Goal: Task Accomplishment & Management: Complete application form

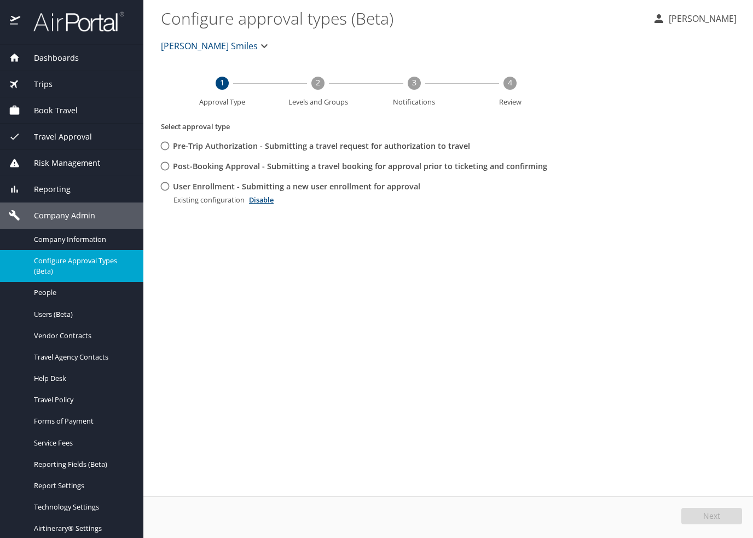
click at [186, 44] on span "[PERSON_NAME] Smiles" at bounding box center [209, 45] width 97 height 15
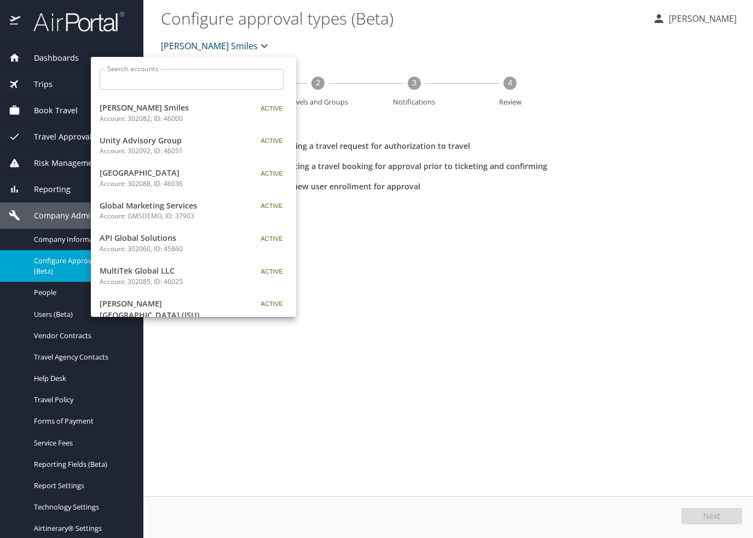
click at [49, 233] on div at bounding box center [376, 269] width 753 height 538
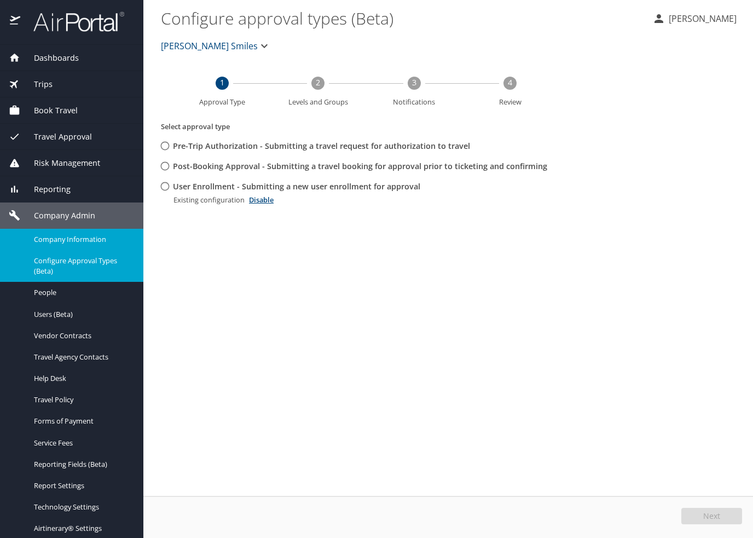
click at [52, 234] on div "Company Information" at bounding box center [72, 239] width 126 height 13
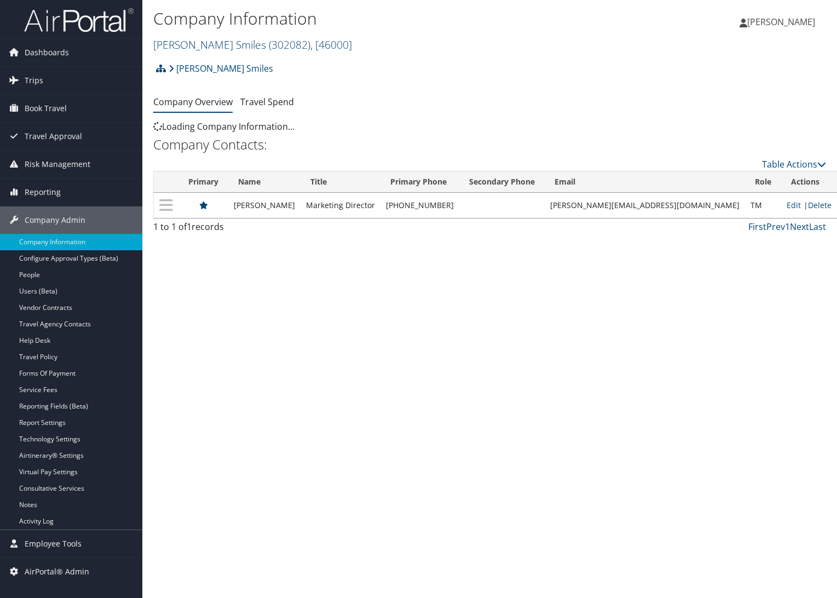
click at [194, 45] on link "[PERSON_NAME] Smiles ( 302082 ) , [ 46000 ]" at bounding box center [252, 44] width 199 height 15
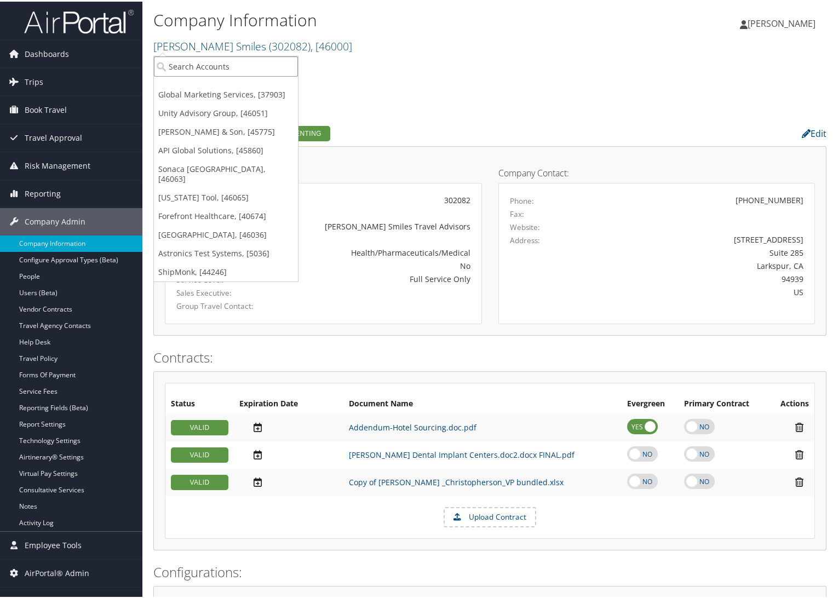
click at [193, 60] on input "search" at bounding box center [226, 65] width 144 height 20
type input "royal sur"
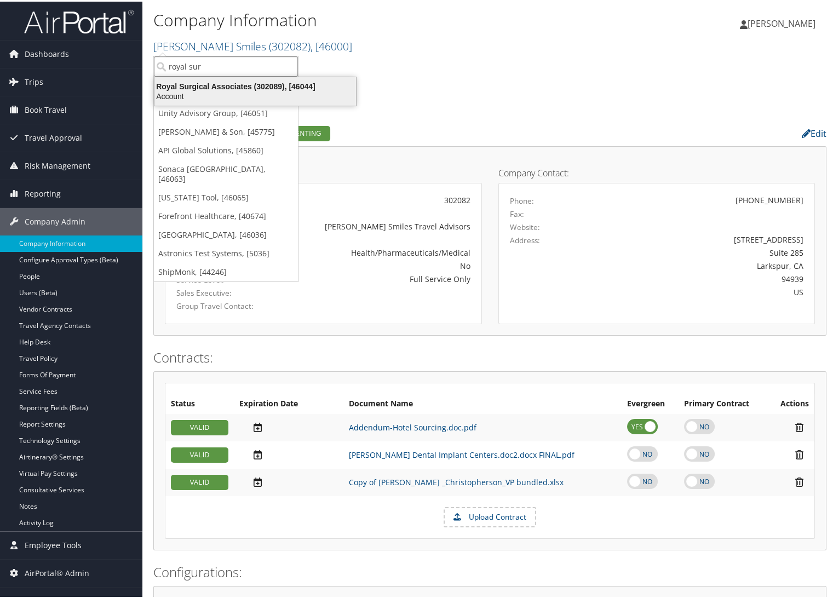
click at [193, 78] on div "Royal Surgical Associates (302089), [46044] Account" at bounding box center [255, 89] width 198 height 25
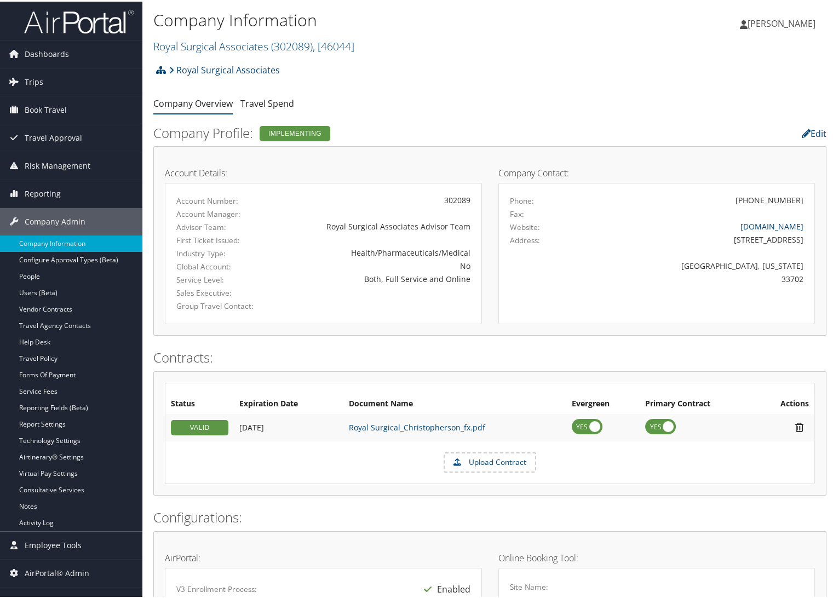
drag, startPoint x: 725, startPoint y: 240, endPoint x: 809, endPoint y: 245, distance: 84.4
click at [809, 245] on div "Phone: (801) 726-4992 Fax: Website: royalsurgicalassociates.com Address: 7901 4…" at bounding box center [656, 251] width 317 height 141
copy div "7901 4th St. N #7173"
drag, startPoint x: 718, startPoint y: 263, endPoint x: 770, endPoint y: 266, distance: 52.6
click at [770, 266] on div "St. Petersburg, Florida" at bounding box center [695, 263] width 216 height 11
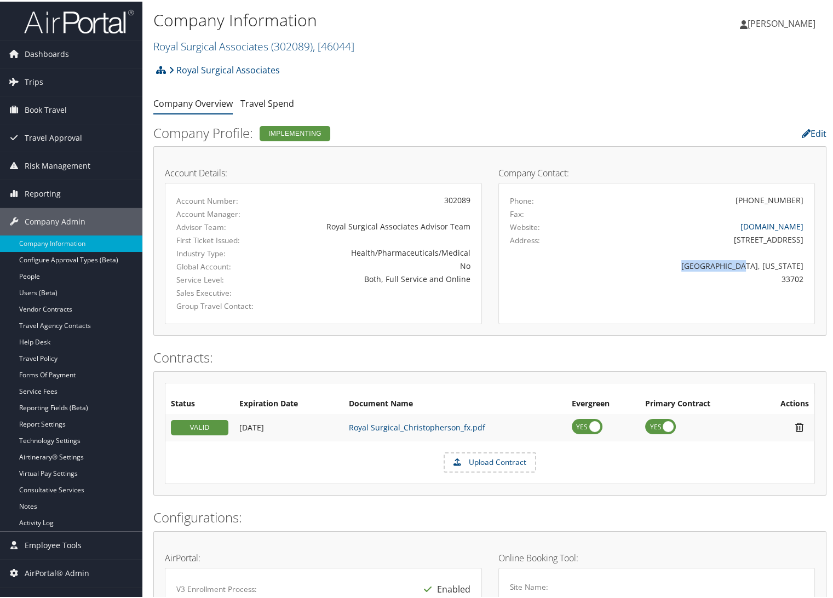
copy div "St. Petersburg"
drag, startPoint x: 801, startPoint y: 262, endPoint x: 776, endPoint y: 266, distance: 26.0
click at [776, 266] on div "St. Petersburg, Florida" at bounding box center [695, 263] width 233 height 11
copy div "[US_STATE]"
drag, startPoint x: 797, startPoint y: 280, endPoint x: 778, endPoint y: 279, distance: 19.2
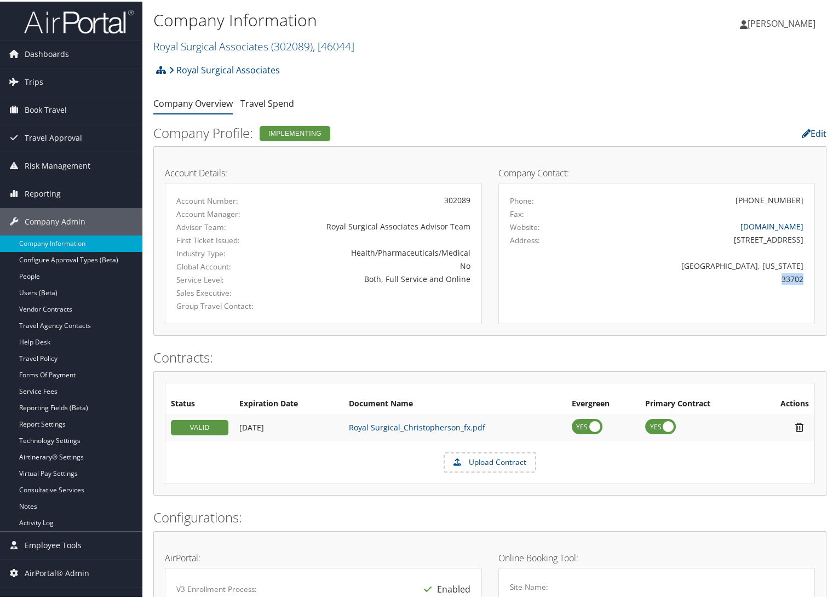
click at [778, 279] on div "33702" at bounding box center [695, 277] width 233 height 11
copy div "33702"
drag, startPoint x: 745, startPoint y: 198, endPoint x: 797, endPoint y: 199, distance: 52.6
click at [797, 199] on div "[PHONE_NUMBER]" at bounding box center [695, 198] width 233 height 11
copy div "[PHONE_NUMBER]"
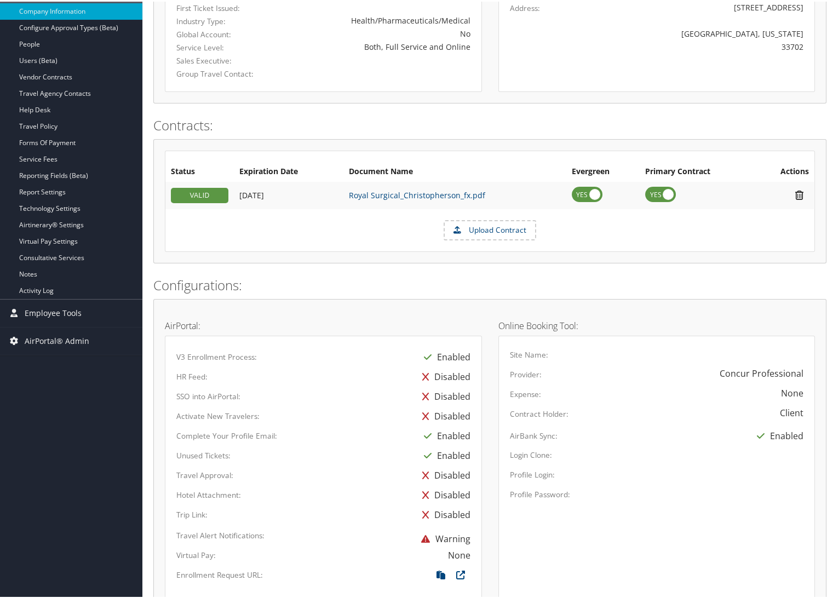
scroll to position [479, 0]
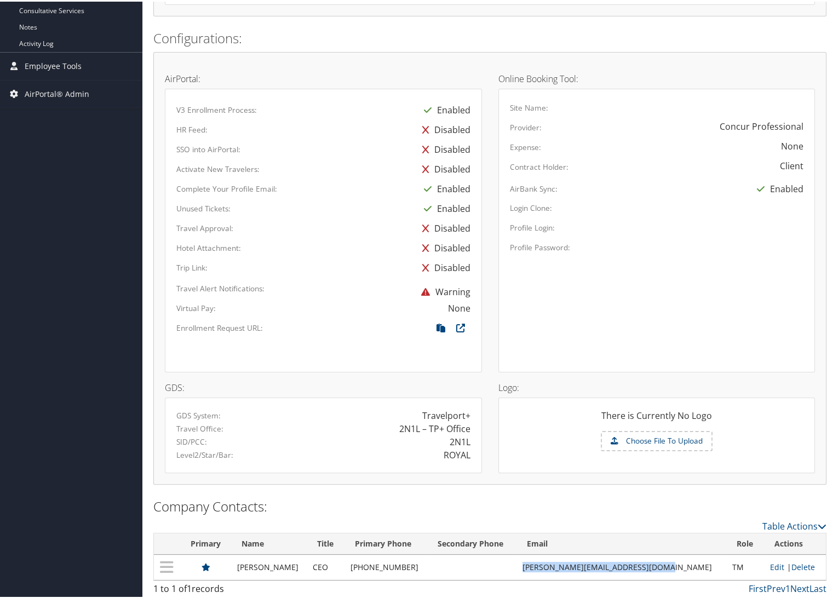
drag, startPoint x: 653, startPoint y: 565, endPoint x: 547, endPoint y: 572, distance: 105.9
click at [547, 572] on tr "Steve Mastrocola CEO (610) 291-0592 steve@royalsurgicalassociates.com TM Edit |…" at bounding box center [490, 565] width 672 height 25
copy tr "[PERSON_NAME][EMAIL_ADDRESS][DOMAIN_NAME]"
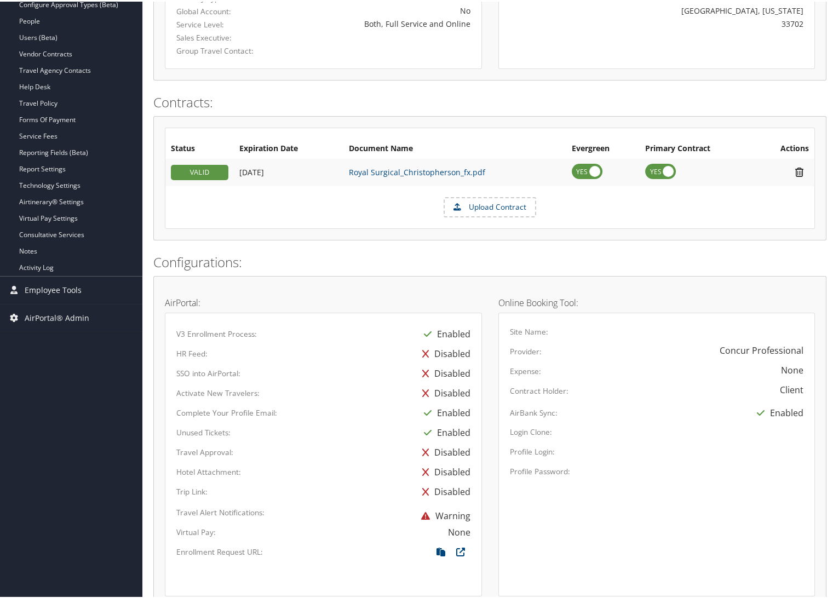
scroll to position [236, 0]
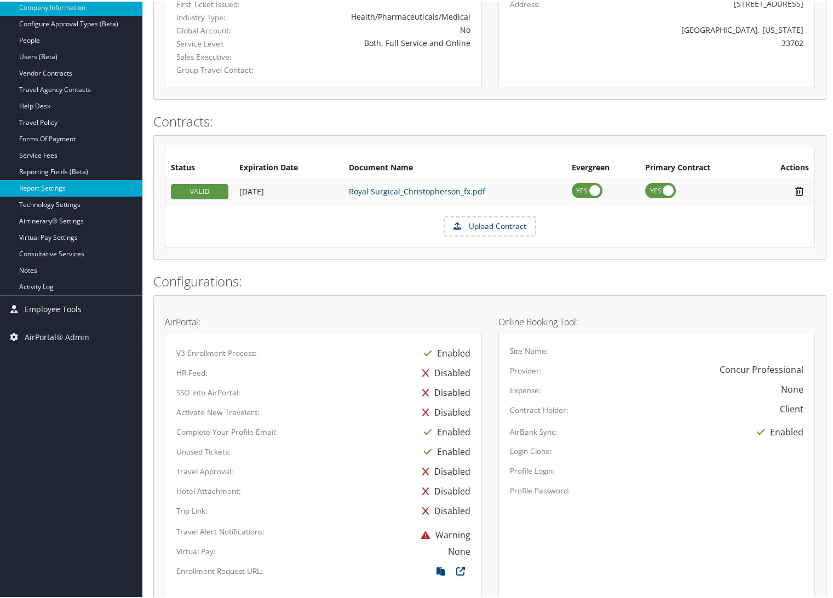
click at [51, 186] on link "Report Settings" at bounding box center [71, 186] width 142 height 16
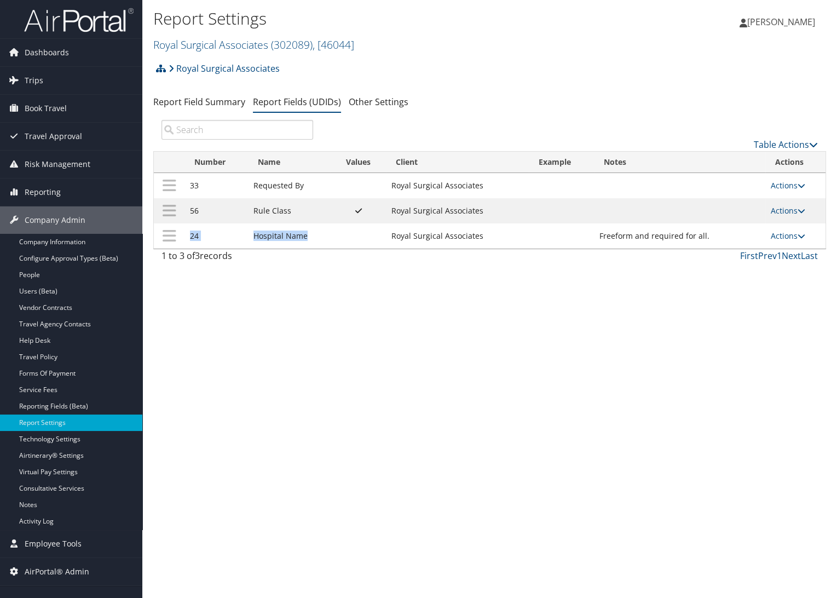
drag, startPoint x: 314, startPoint y: 239, endPoint x: 184, endPoint y: 237, distance: 130.3
click at [184, 237] on tr "24 Hospital Name Royal Surgical Associates Freeform and required for all. Actio…" at bounding box center [490, 235] width 672 height 25
copy tr "24 Hospital Name"
click at [48, 240] on link "Company Information" at bounding box center [71, 242] width 142 height 16
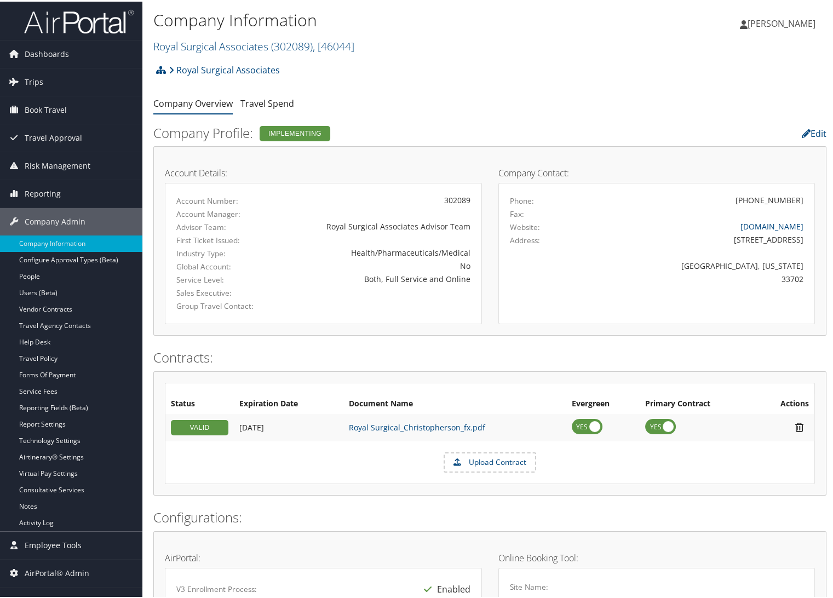
click at [149, 44] on div "Company Information Royal Surgical Associates ( 302089 ) , [ 46044 ] [PERSON_NA…" at bounding box center [489, 28] width 695 height 57
click at [305, 65] on div "Royal Surgical Associates Account Structure Royal Surgical Associates (302089) …" at bounding box center [489, 72] width 673 height 30
drag, startPoint x: 270, startPoint y: 45, endPoint x: 155, endPoint y: 51, distance: 115.1
click at [155, 51] on link "Royal Surgical Associates ( 302089 ) , [ 46044 ]" at bounding box center [253, 44] width 201 height 15
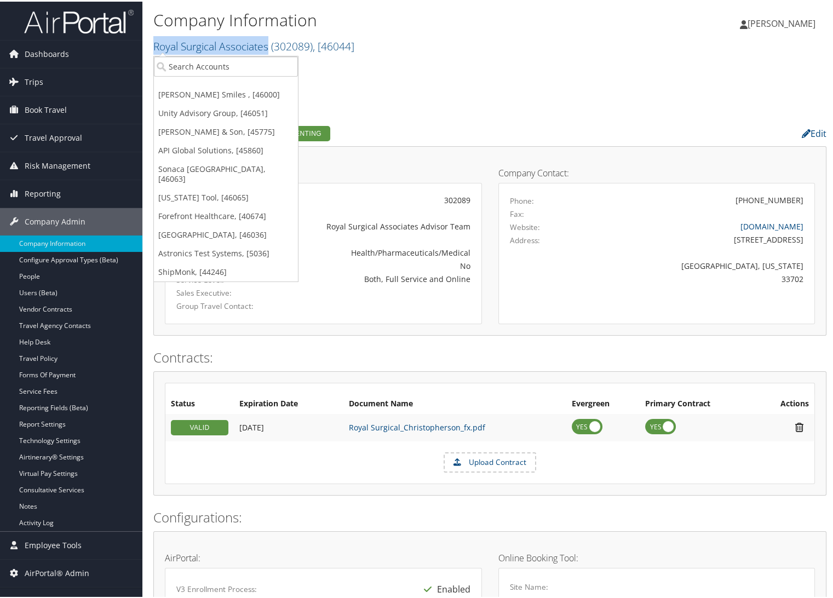
copy link "Royal Surgical Associates"
drag, startPoint x: 435, startPoint y: 120, endPoint x: 485, endPoint y: 191, distance: 86.3
click at [435, 120] on div "Company Profile: Implementing" at bounding box center [374, 132] width 459 height 25
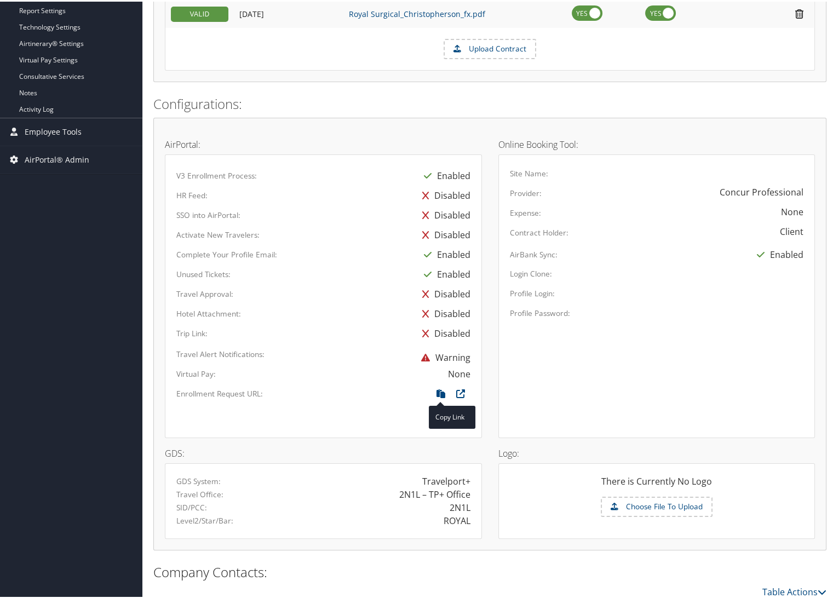
scroll to position [479, 0]
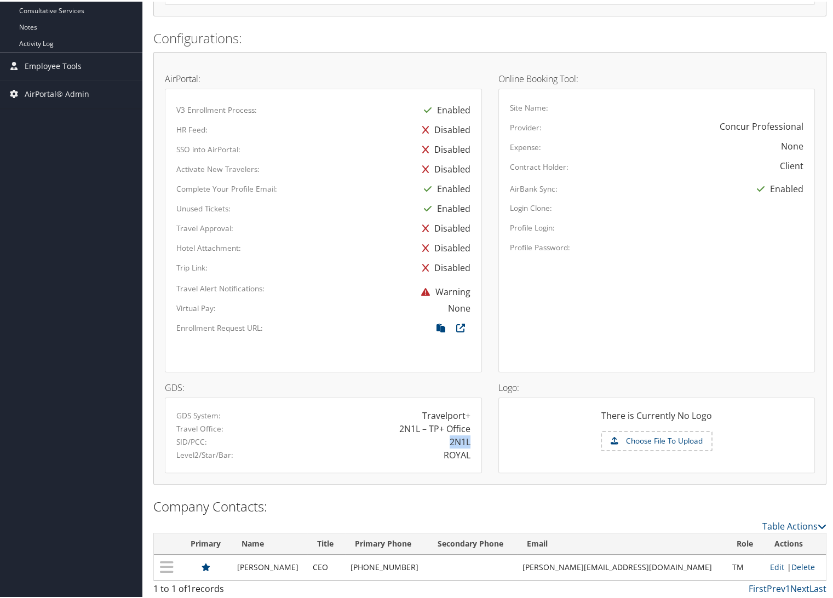
drag, startPoint x: 448, startPoint y: 440, endPoint x: 467, endPoint y: 442, distance: 18.7
click at [467, 442] on div "2N1L" at bounding box center [459, 440] width 21 height 13
copy div "2N1L"
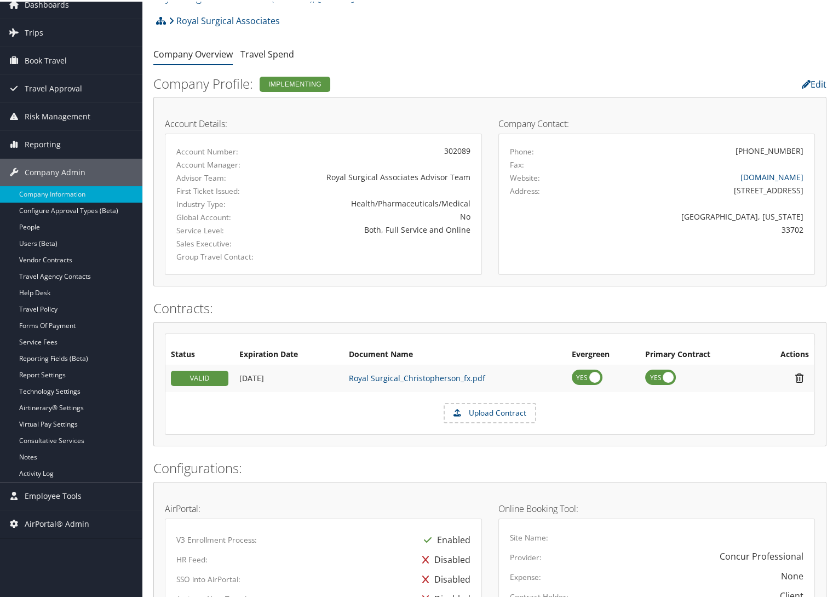
scroll to position [0, 0]
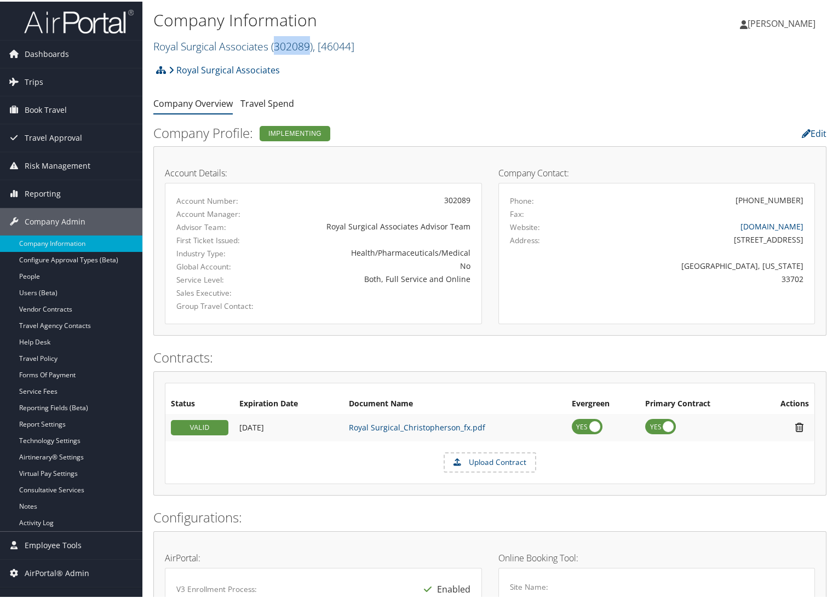
drag, startPoint x: 311, startPoint y: 45, endPoint x: 275, endPoint y: 51, distance: 36.5
click at [275, 51] on span "( 302089 )" at bounding box center [292, 44] width 42 height 15
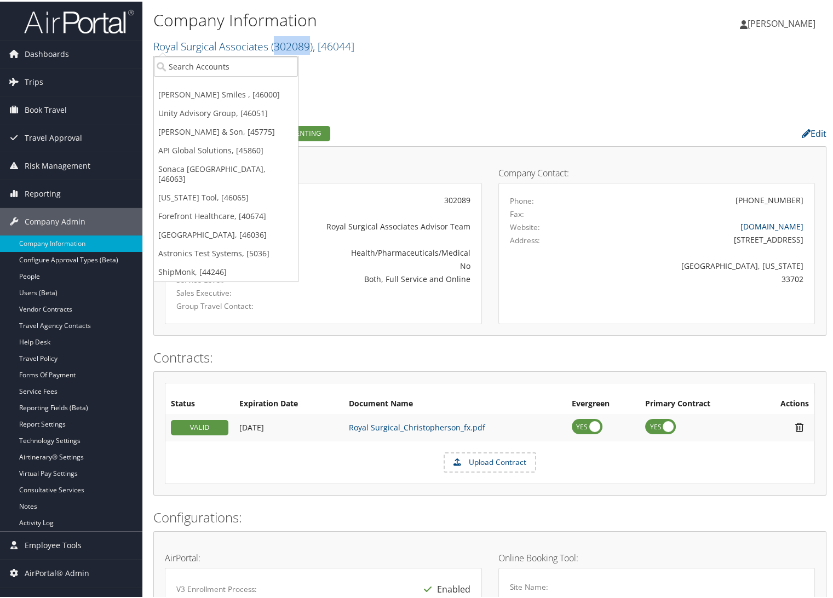
copy span "302089"
click at [564, 90] on div "Royal Surgical Associates Account Structure Royal Surgical Associates (302089) …" at bounding box center [489, 567] width 673 height 1021
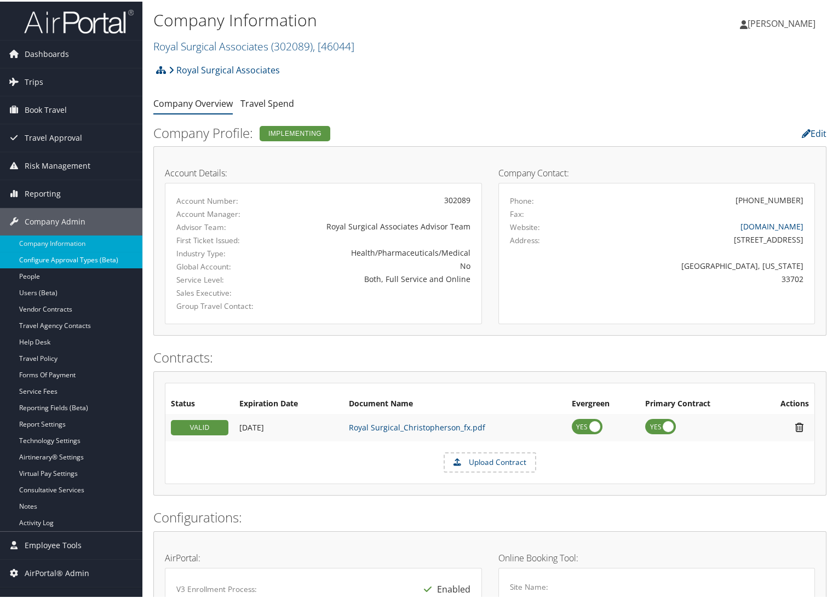
click at [65, 258] on link "Configure Approval Types (Beta)" at bounding box center [71, 258] width 142 height 16
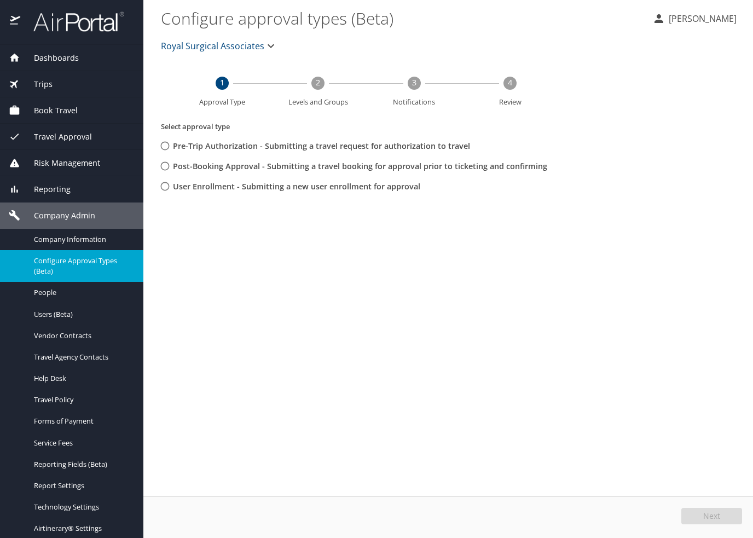
click at [190, 186] on span "User Enrollment - Submitting a new user enrollment for approval" at bounding box center [296, 187] width 247 height 12
click at [175, 186] on input "User Enrollment - Submitting a new user enrollment for approval" at bounding box center [165, 186] width 20 height 20
radio input "true"
click at [707, 523] on button "Next" at bounding box center [712, 516] width 61 height 16
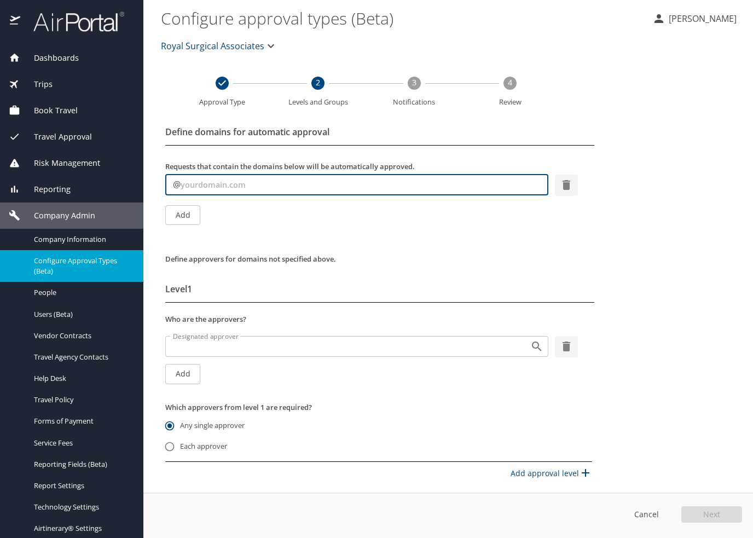
click at [241, 187] on input "text" at bounding box center [365, 185] width 368 height 21
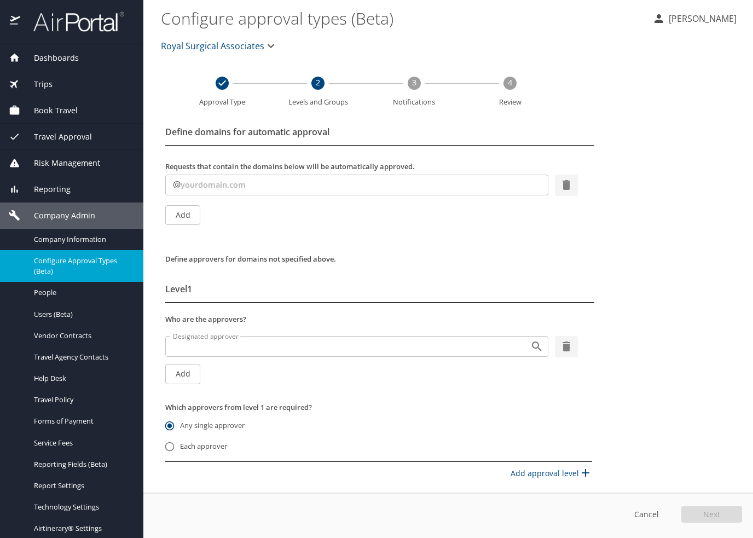
click at [254, 198] on div "Requests that contain the domains below will be automatically approved. @ ​ Add" at bounding box center [453, 198] width 584 height 97
click at [252, 188] on input "text" at bounding box center [365, 185] width 368 height 21
paste input "[DOMAIN_NAME]"
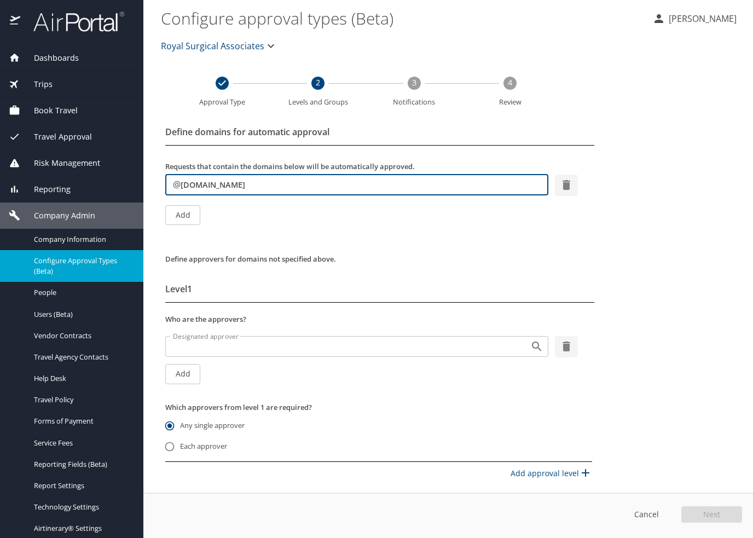
type input "[DOMAIN_NAME]"
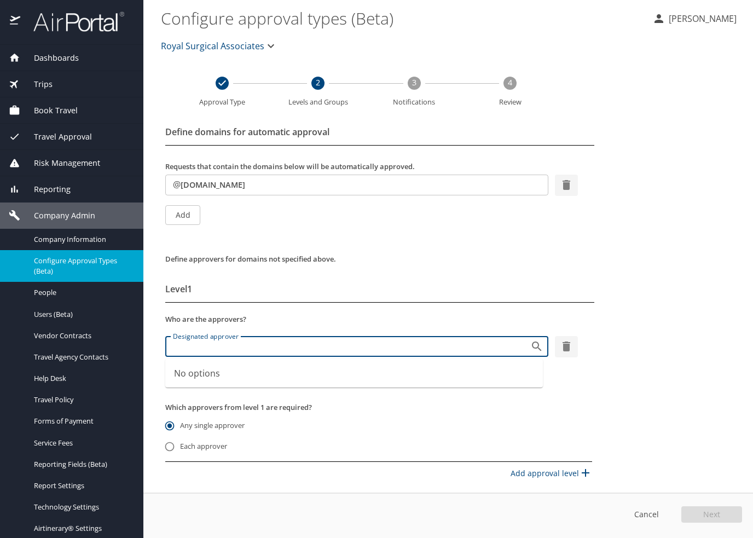
click at [211, 343] on input "Designated approver" at bounding box center [341, 346] width 344 height 14
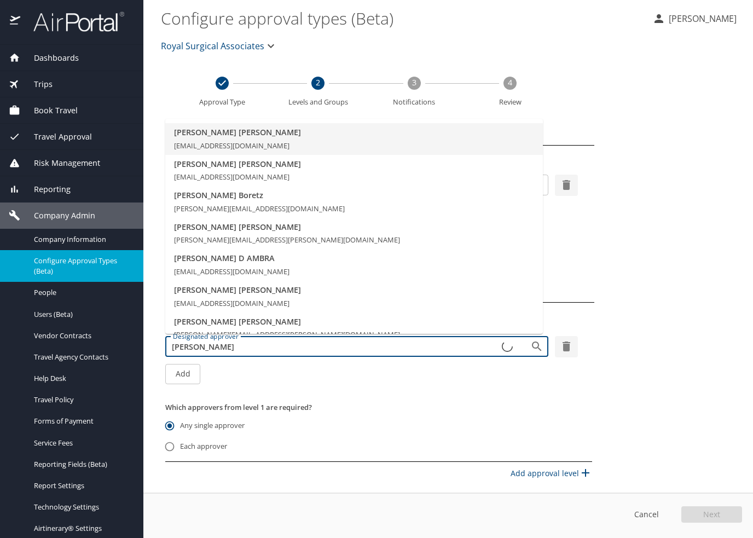
type input "adelina littler"
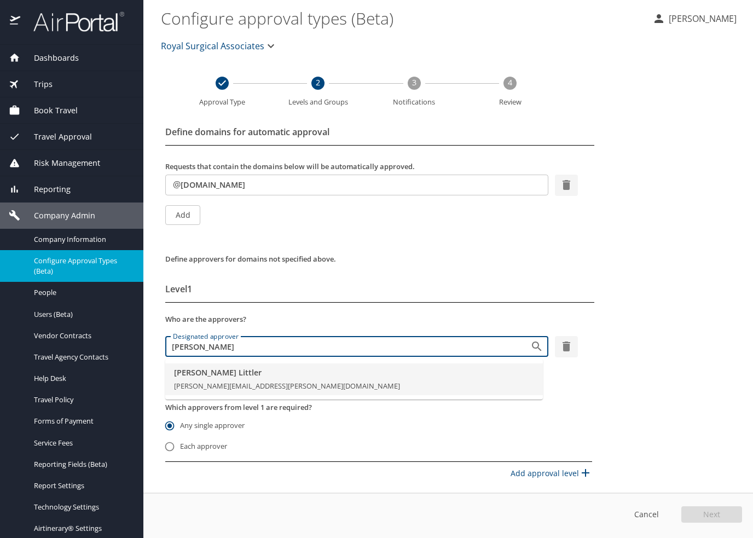
click at [224, 379] on li "Adelina Littler adelina.littler@cbtravel.com" at bounding box center [354, 380] width 378 height 32
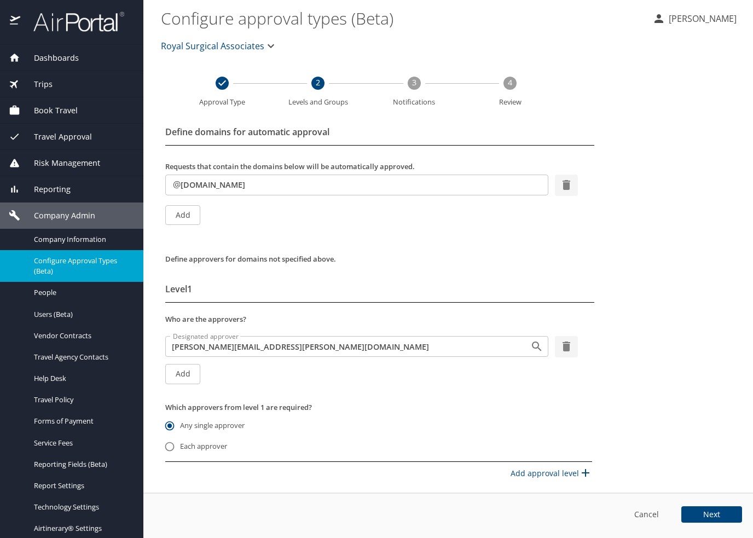
click at [187, 374] on span "Add" at bounding box center [183, 374] width 18 height 14
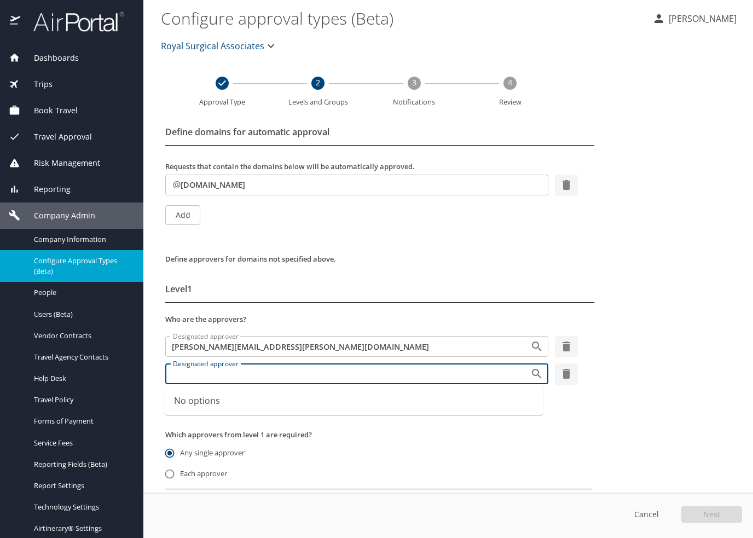
click at [206, 380] on input "Designated approver" at bounding box center [341, 374] width 344 height 14
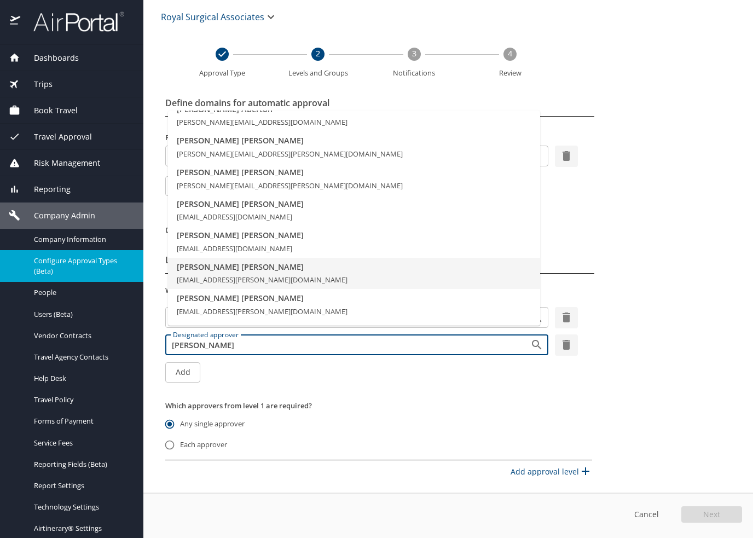
scroll to position [55, 0]
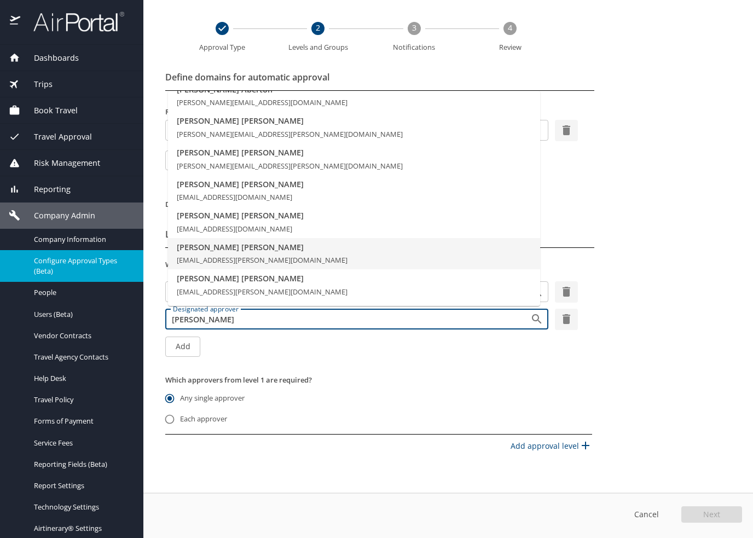
click at [236, 315] on input "shannon brooks" at bounding box center [341, 319] width 344 height 14
click at [238, 324] on input "shannon brooks" at bounding box center [341, 319] width 344 height 14
drag, startPoint x: 238, startPoint y: 324, endPoint x: 206, endPoint y: 324, distance: 32.3
click at [206, 324] on input "shannon brooks" at bounding box center [341, 319] width 344 height 14
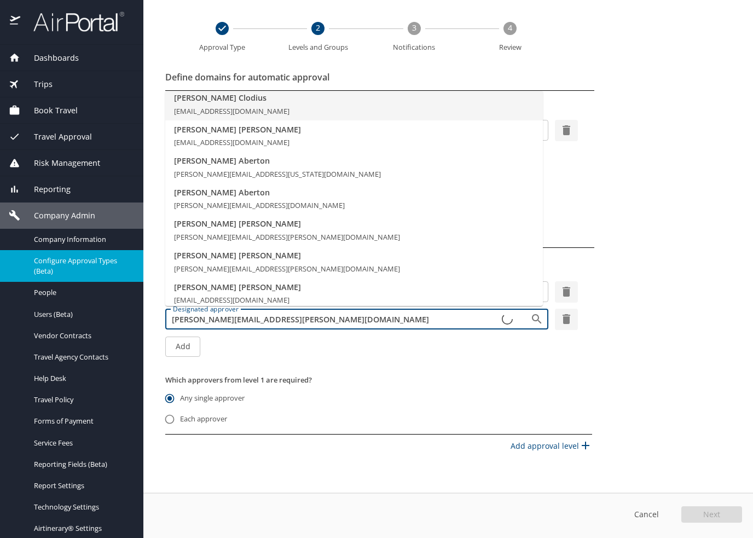
type input "shannon.brooks@cbtravel.com"
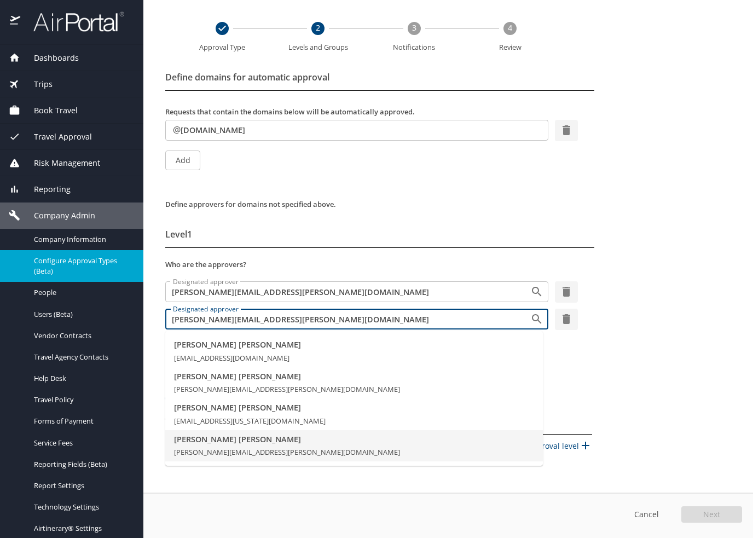
click at [243, 447] on span "shannon.brooks@cbtravel.com" at bounding box center [287, 452] width 226 height 10
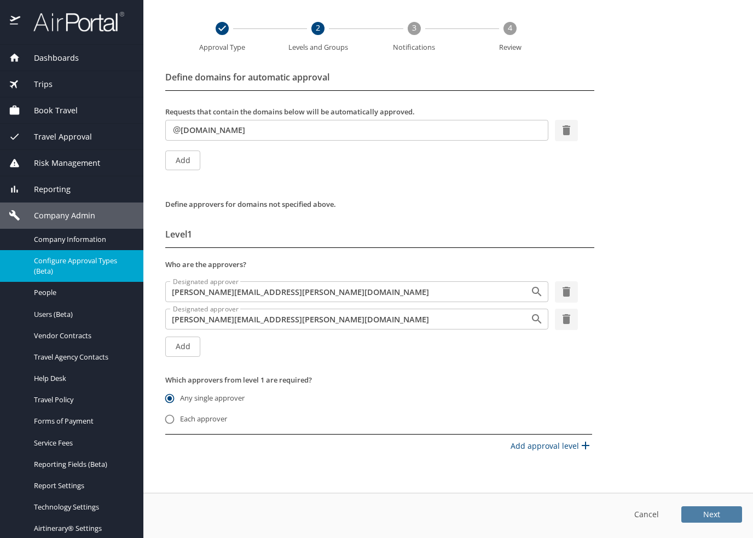
click at [720, 516] on button "Next" at bounding box center [712, 514] width 61 height 16
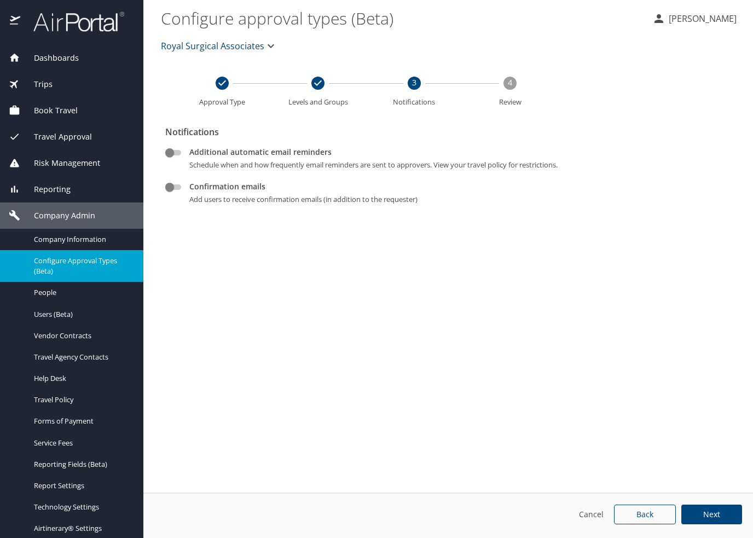
click at [176, 186] on input "Confirmation emails" at bounding box center [169, 187] width 39 height 13
checkbox input "true"
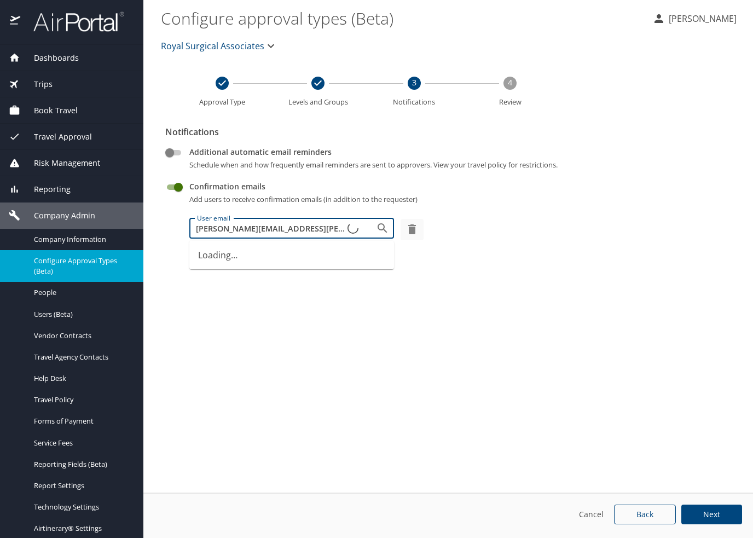
type input "adelina.littler@cbtravel.com"
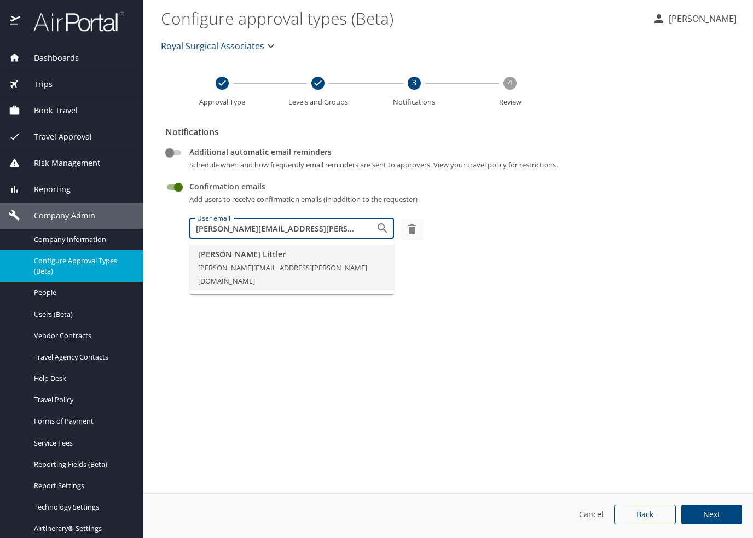
click at [274, 257] on span "Adelina Littler" at bounding box center [291, 255] width 187 height 12
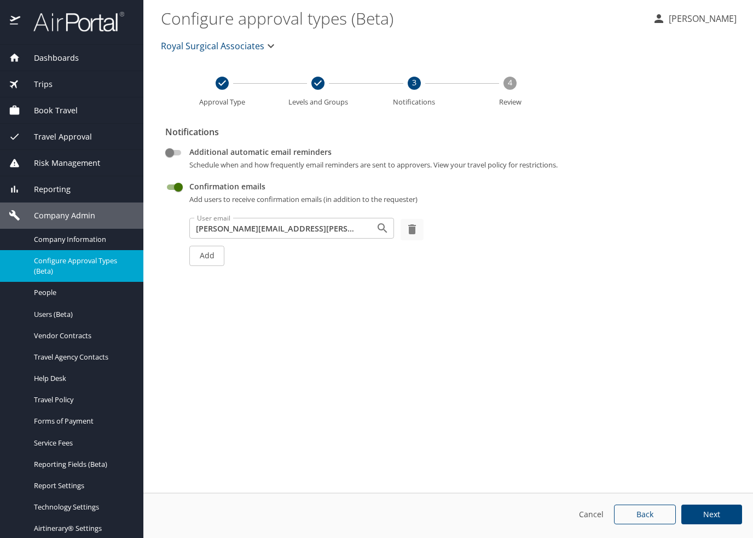
click at [211, 256] on span "Add" at bounding box center [207, 256] width 18 height 14
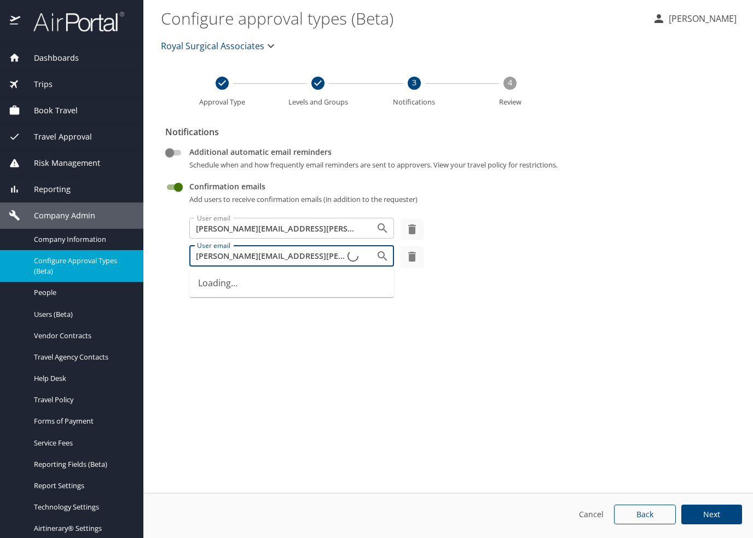
type input "Shannon.brooks@cbtravel.com"
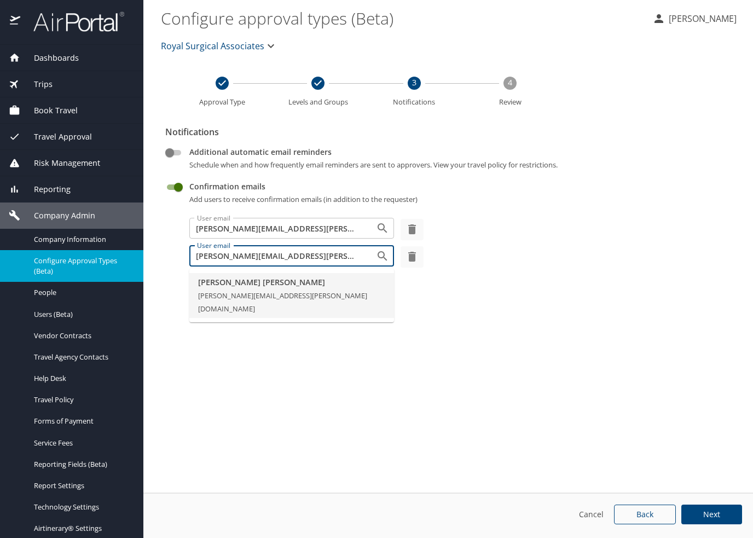
click at [230, 280] on span "Shannon Brooks" at bounding box center [291, 282] width 187 height 12
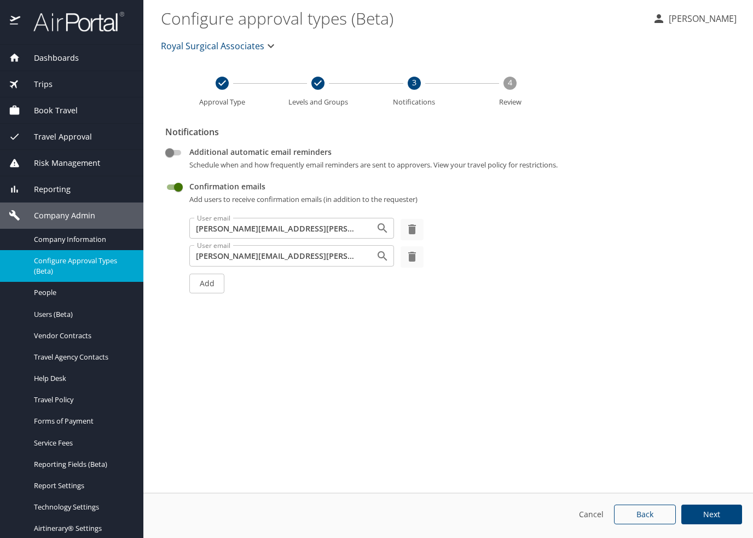
click at [511, 352] on main "Configure approval types (Beta) Adelina Littler Royal Surgical Associates Appro…" at bounding box center [448, 269] width 610 height 538
click at [720, 518] on span "Next" at bounding box center [711, 515] width 17 height 8
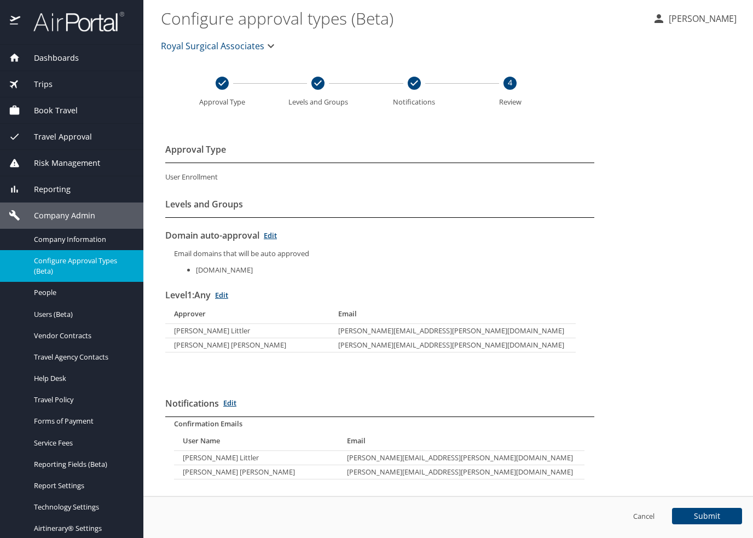
click at [716, 513] on span "Submit" at bounding box center [707, 516] width 26 height 8
